Goal: Task Accomplishment & Management: Complete application form

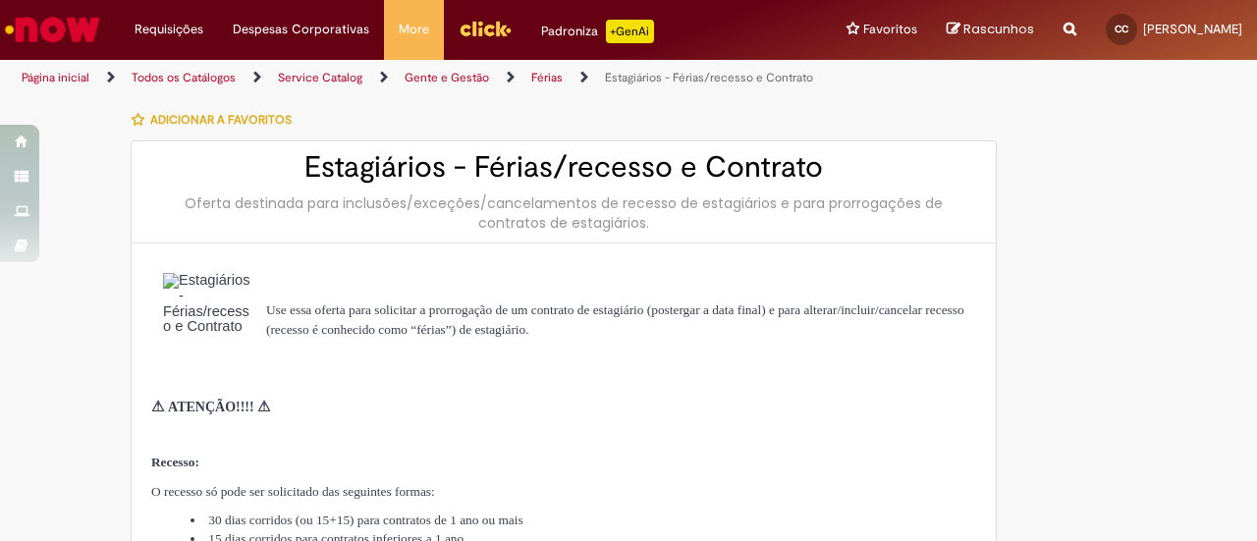
select select "**********"
select select "***"
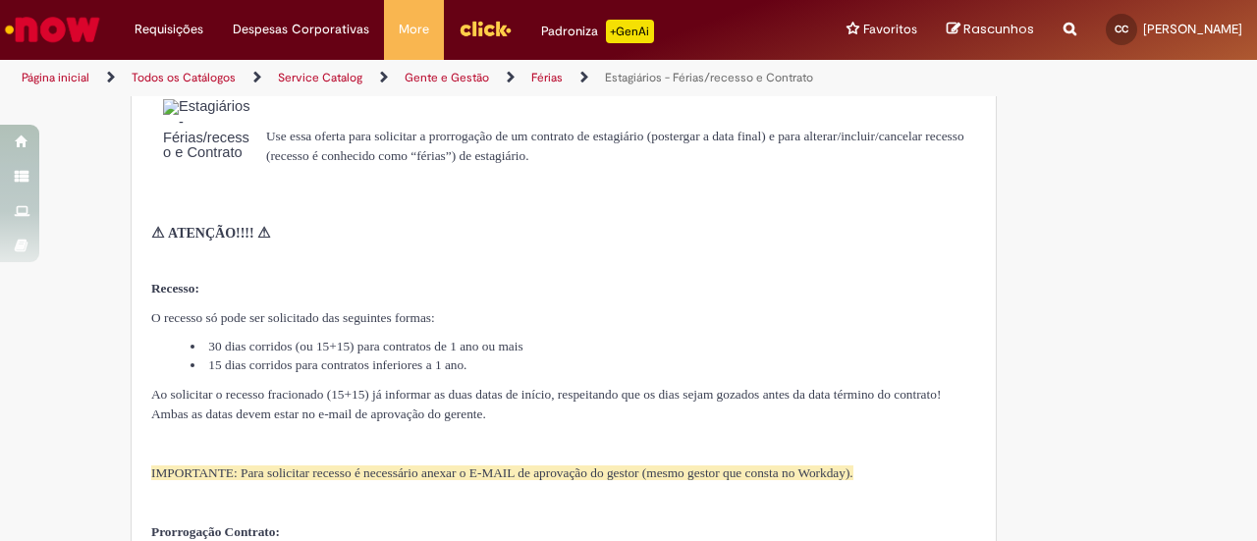
scroll to position [173, 0]
drag, startPoint x: 192, startPoint y: 363, endPoint x: 543, endPoint y: 364, distance: 350.6
click at [543, 364] on li "15 dias corridos para contratos inferiores a 1 ano." at bounding box center [584, 365] width 786 height 19
click at [225, 413] on span "Ao solicitar o recesso fracionado (15+15) já informar as duas datas de início, …" at bounding box center [546, 405] width 790 height 34
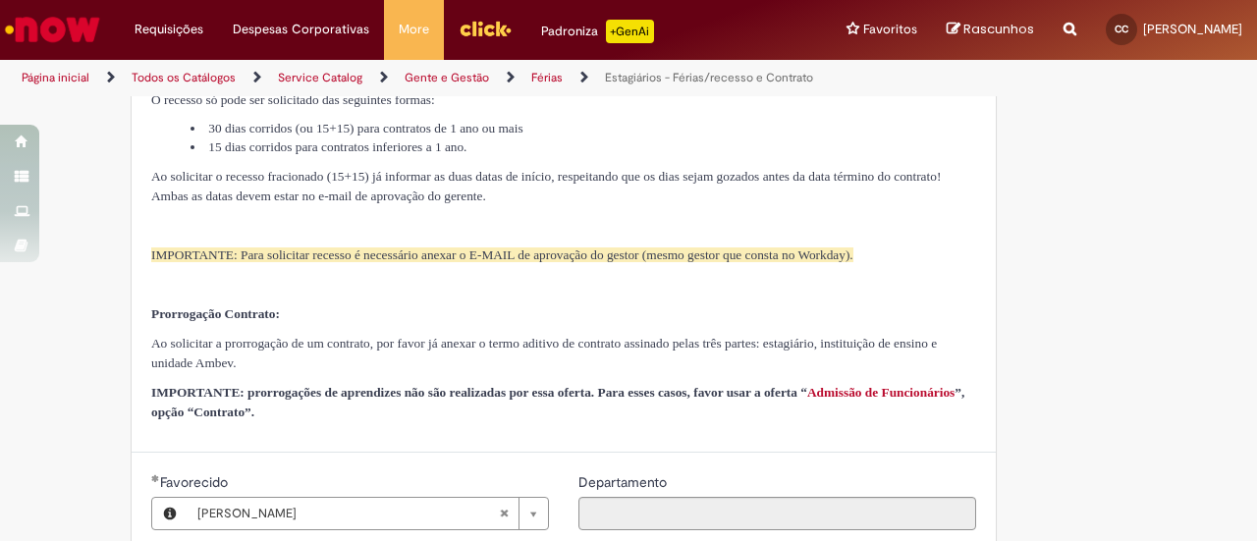
scroll to position [393, 0]
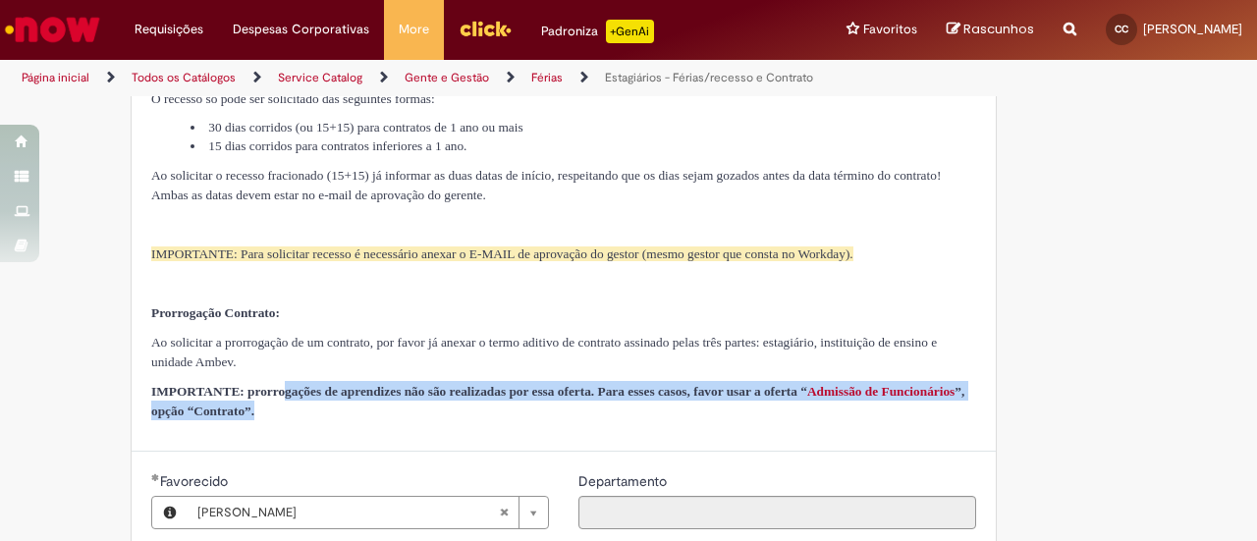
drag, startPoint x: 302, startPoint y: 413, endPoint x: 776, endPoint y: 431, distance: 473.7
click at [776, 420] on p "IMPORTANTE: prorrogações de aprendizes não são realizadas por essa oferta. Para…" at bounding box center [563, 400] width 825 height 39
click at [533, 399] on strong "IMPORTANTE: prorrogações de aprendizes não são realizadas por essa oferta. Para…" at bounding box center [479, 391] width 656 height 15
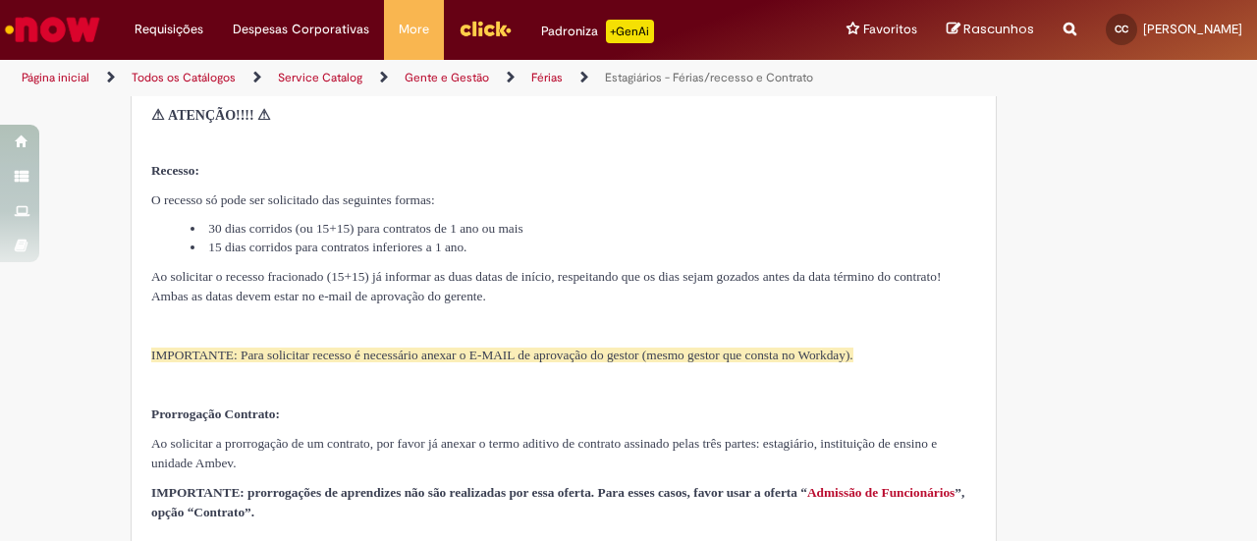
scroll to position [295, 0]
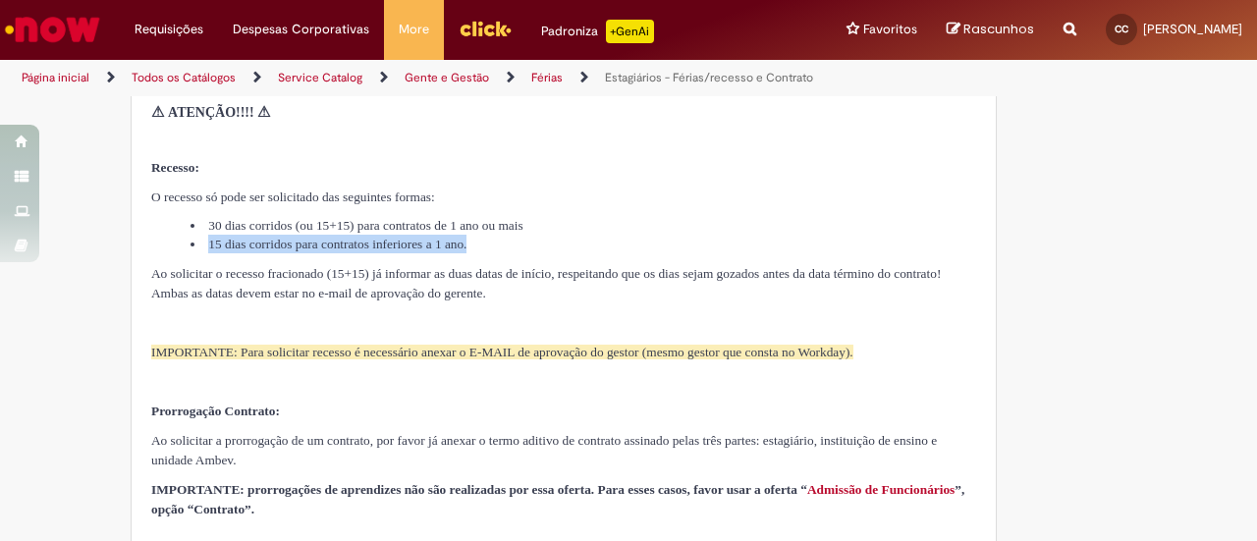
drag, startPoint x: 201, startPoint y: 241, endPoint x: 554, endPoint y: 246, distance: 352.6
click at [554, 246] on li "15 dias corridos para contratos inferiores a 1 ano." at bounding box center [584, 244] width 786 height 19
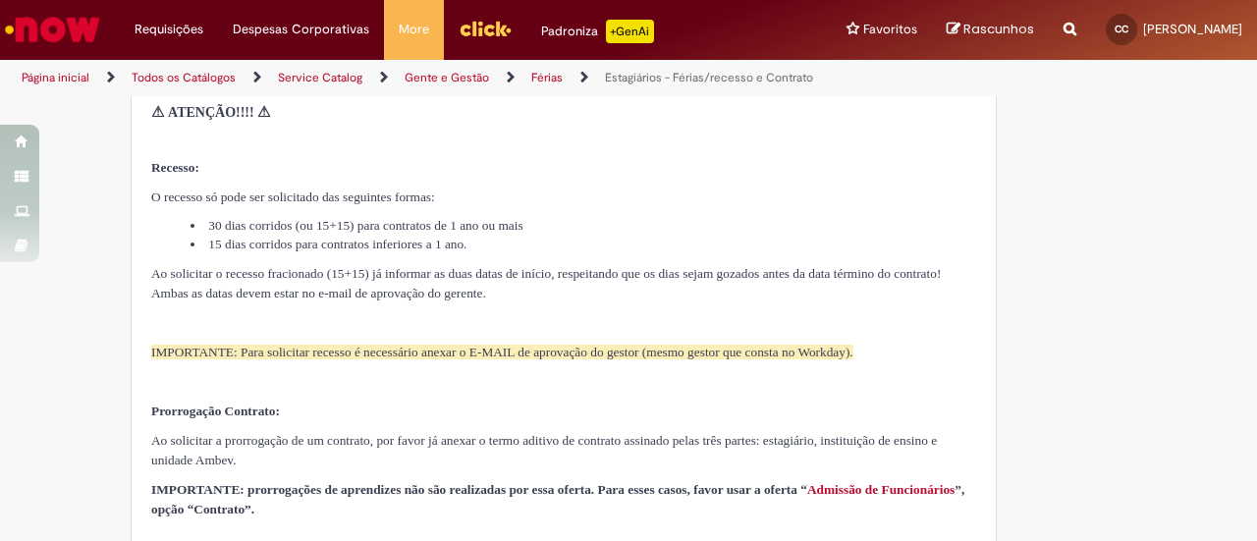
click at [326, 260] on div "Use essa oferta para solicitar a prorrogação de um contrato de estagiário (post…" at bounding box center [563, 248] width 825 height 540
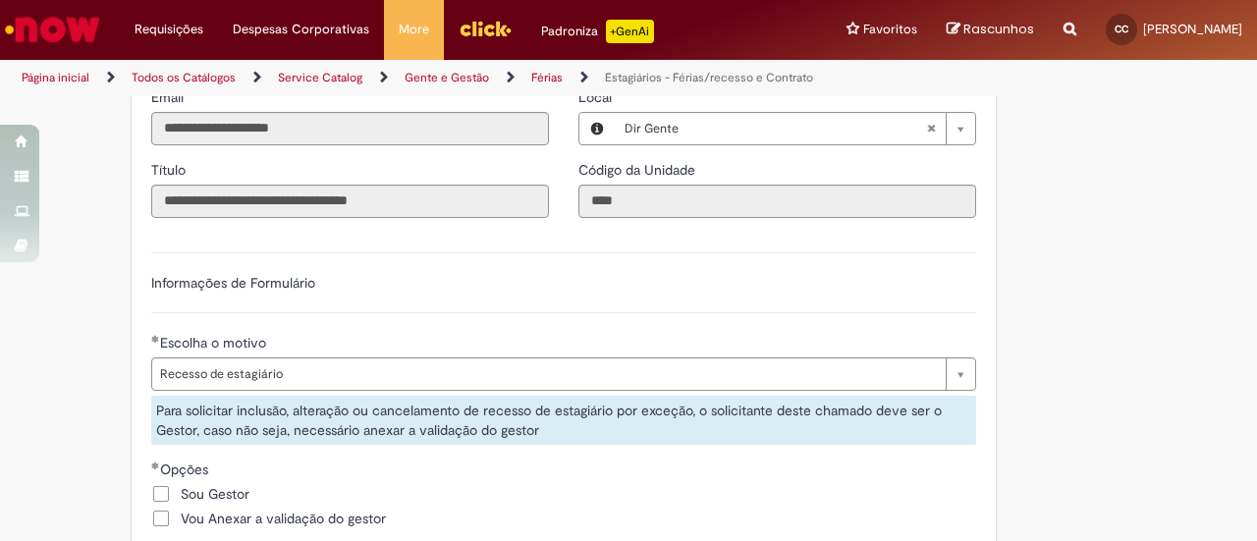
scroll to position [923, 0]
drag, startPoint x: 663, startPoint y: 345, endPoint x: 694, endPoint y: 346, distance: 31.4
click at [664, 345] on div "**********" at bounding box center [564, 510] width 854 height 557
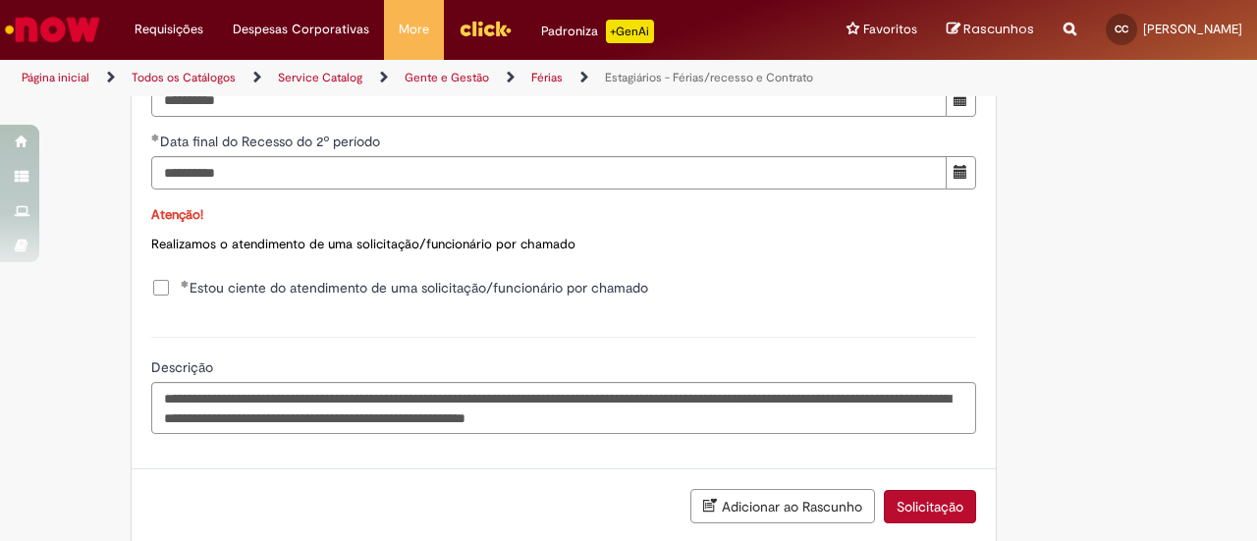
scroll to position [2148, 0]
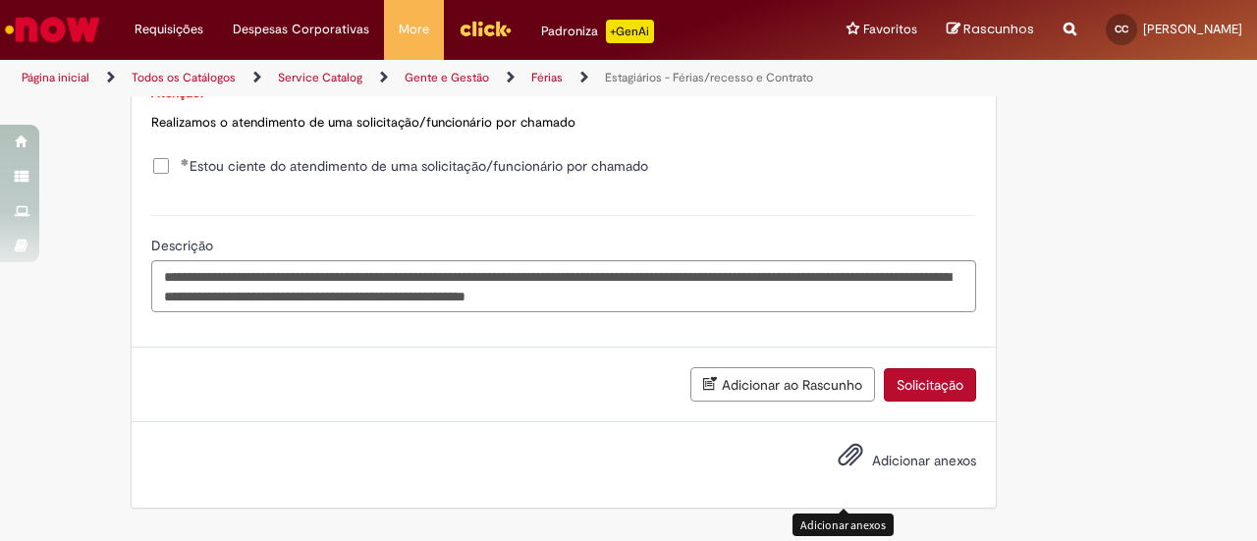
click at [850, 467] on span "Adicionar anexos" at bounding box center [851, 456] width 24 height 24
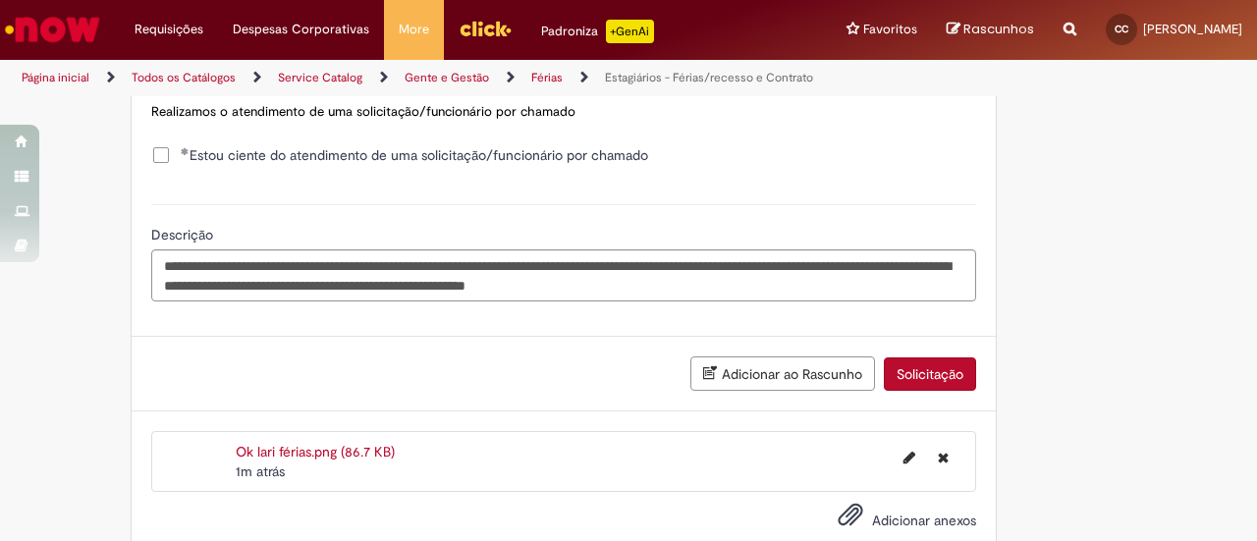
click at [903, 391] on button "Solicitação" at bounding box center [930, 373] width 92 height 33
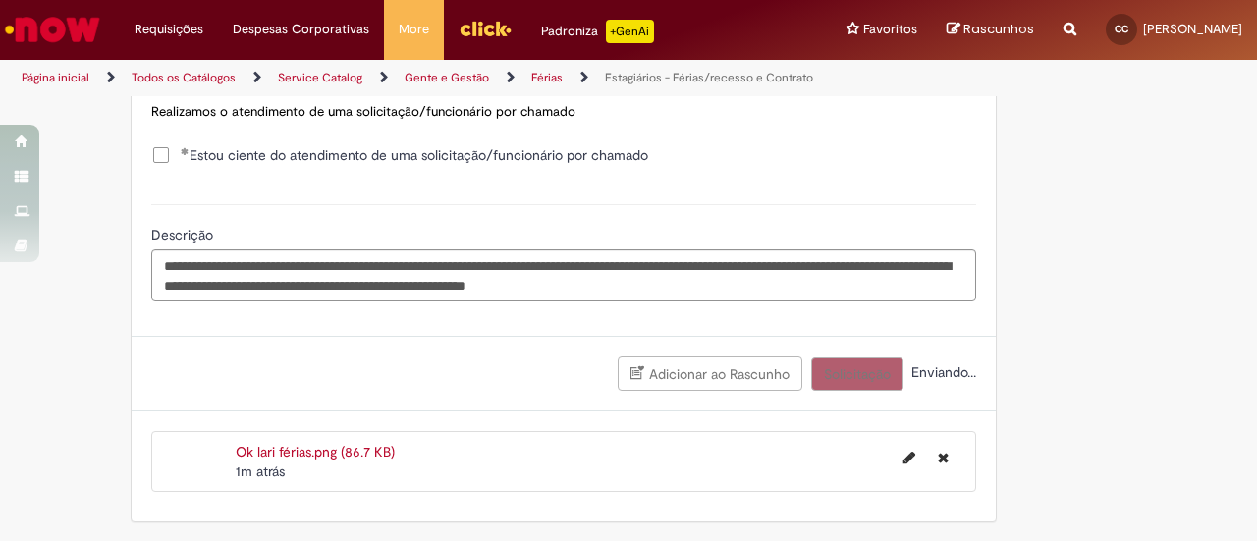
scroll to position [1225, 0]
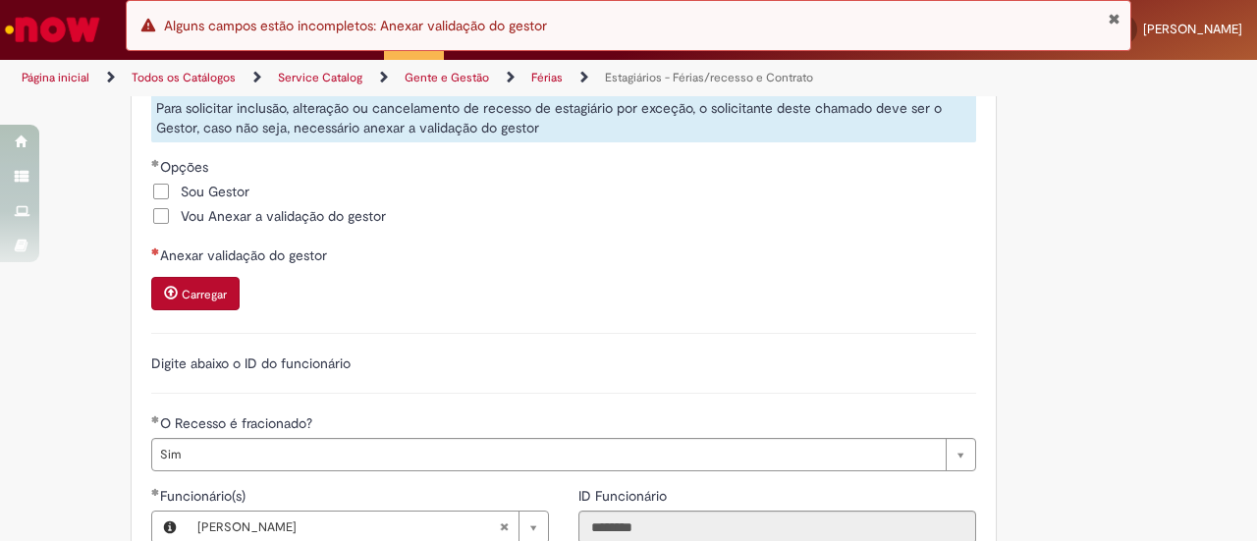
click at [168, 300] on span "Carregar anexo de Anexar validação do gestor Required" at bounding box center [171, 293] width 14 height 14
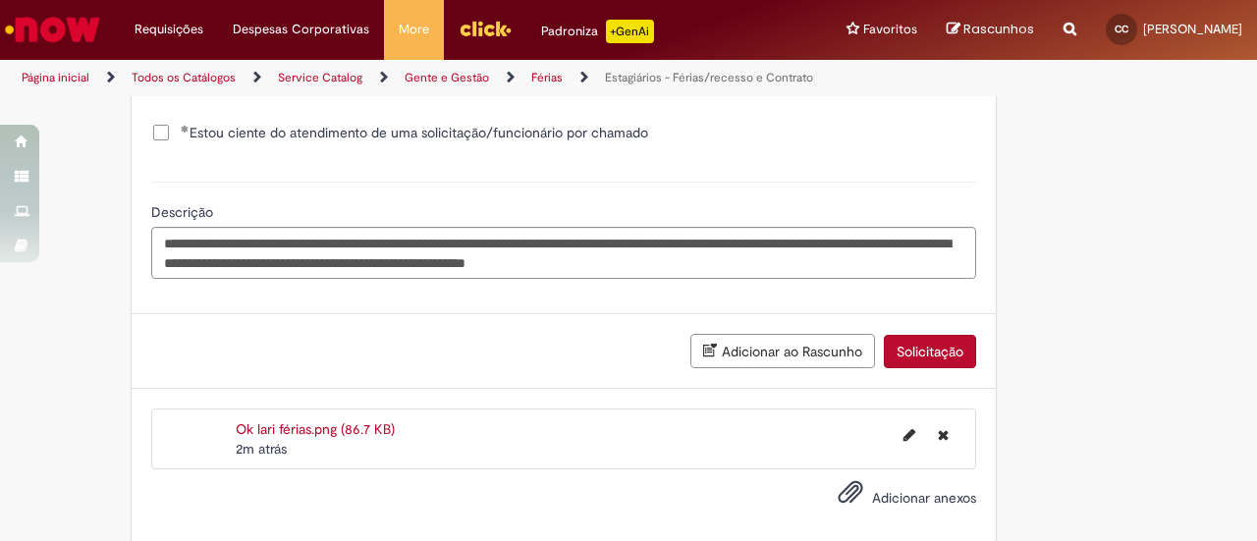
scroll to position [2237, 0]
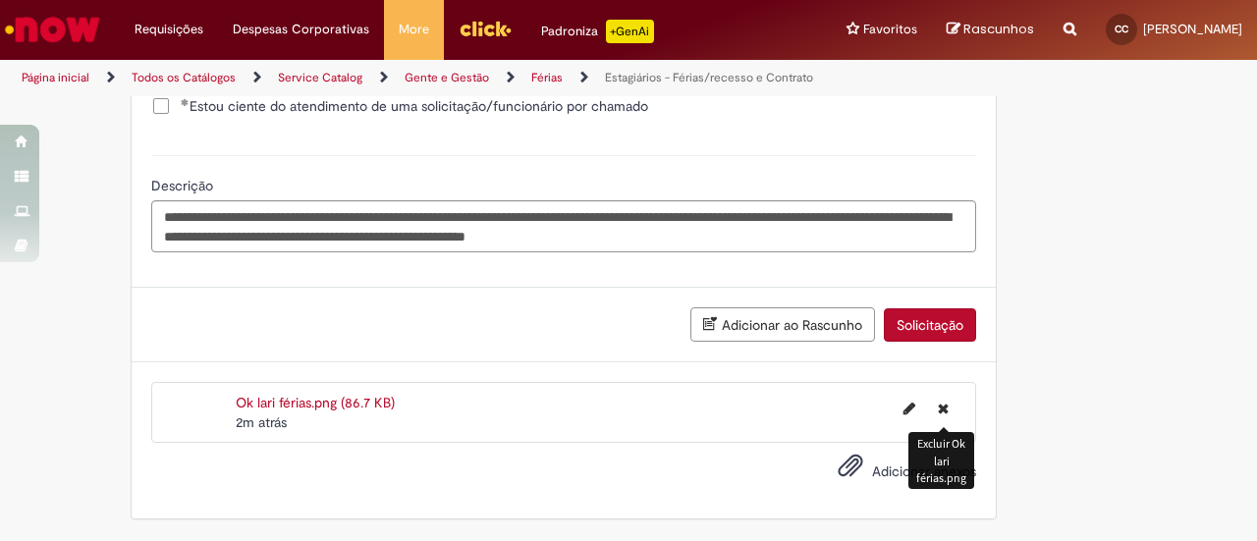
click at [941, 409] on icon "Excluir Ok lari férias.png" at bounding box center [943, 409] width 11 height 14
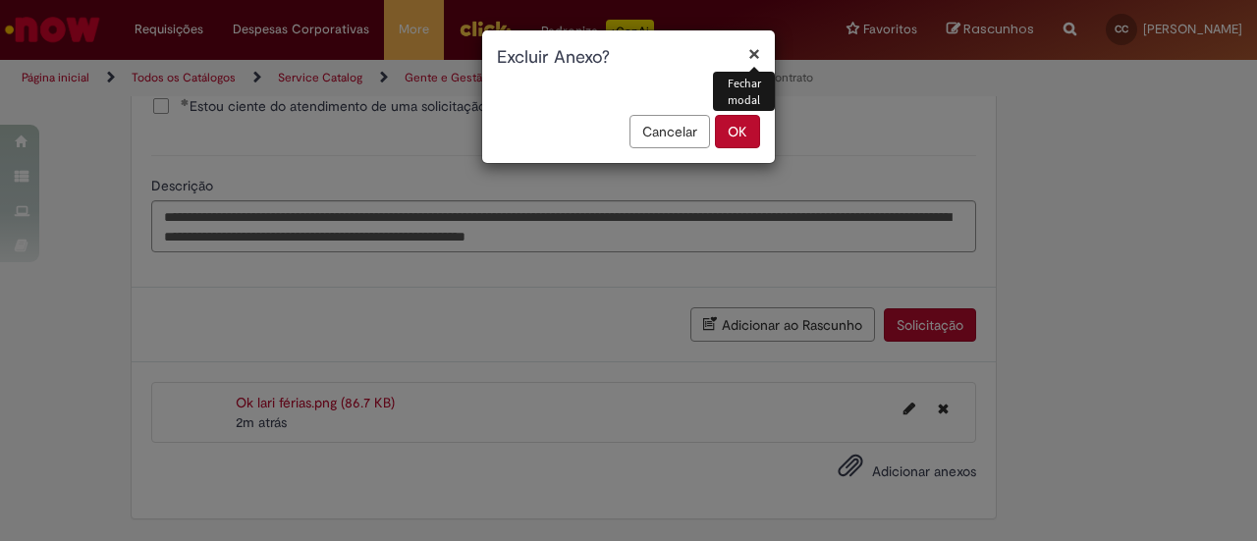
click at [738, 137] on button "OK" at bounding box center [737, 131] width 45 height 33
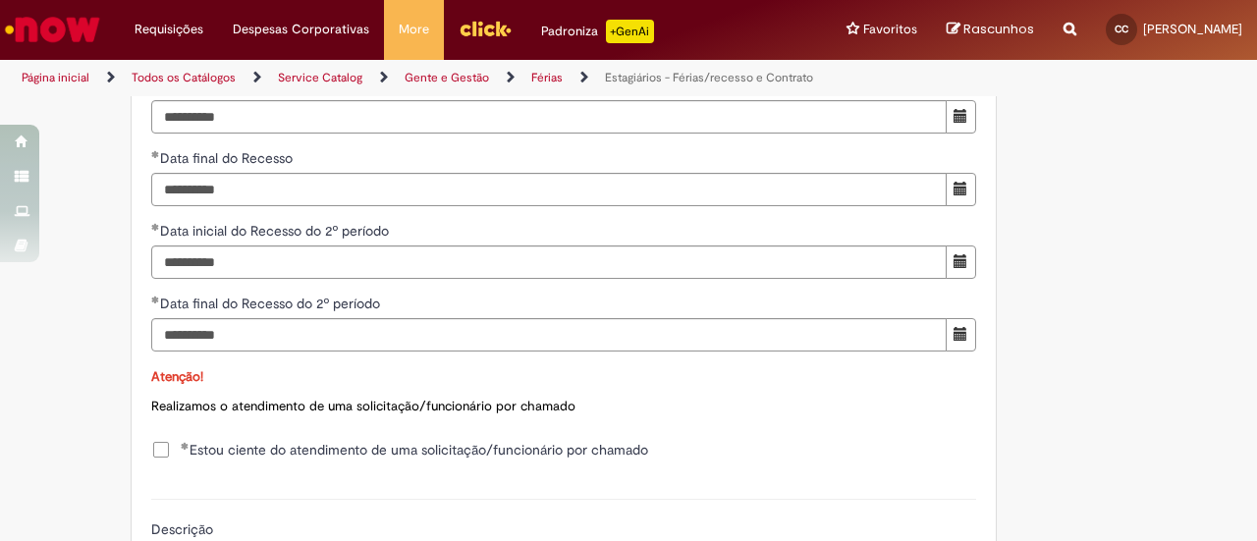
scroll to position [2167, 0]
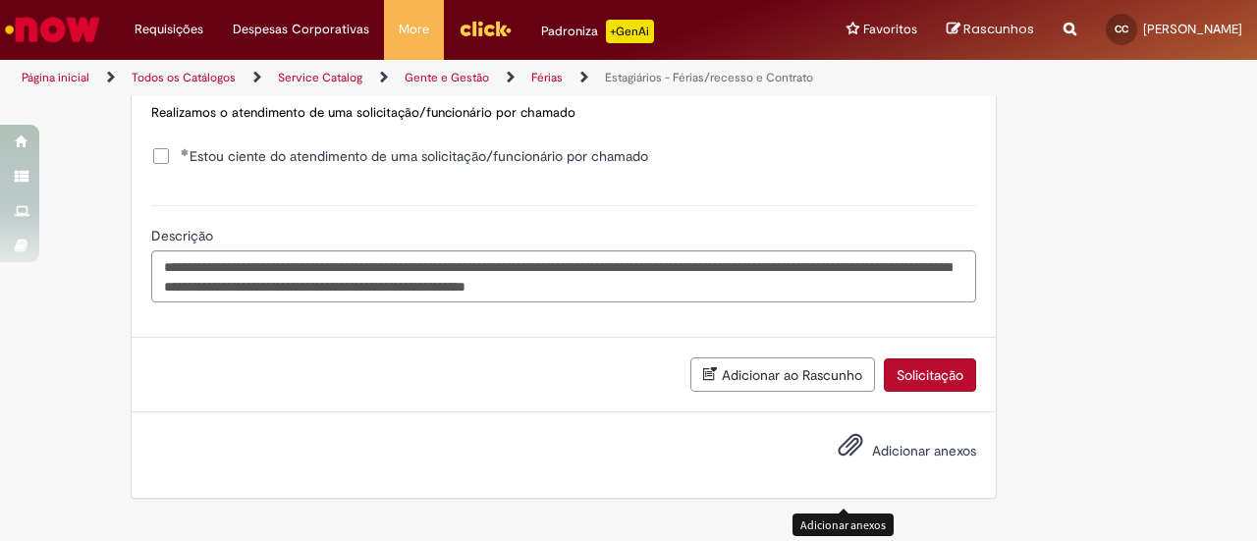
click at [945, 392] on button "Solicitação" at bounding box center [930, 374] width 92 height 33
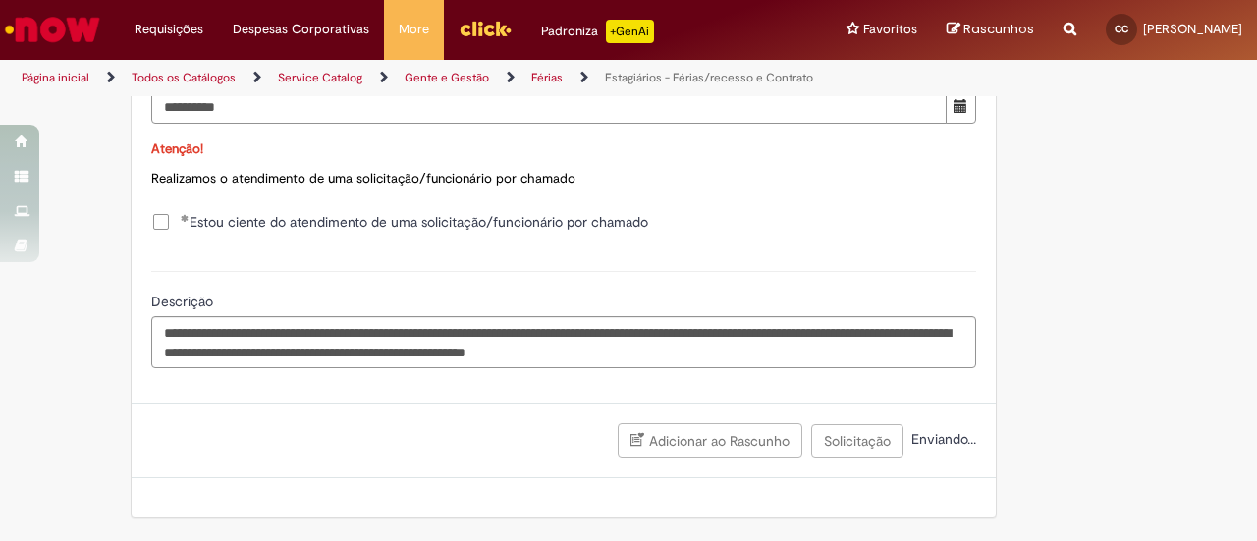
scroll to position [2123, 0]
